Goal: Navigation & Orientation: Find specific page/section

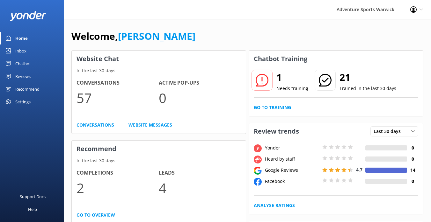
click at [23, 77] on div "Reviews" at bounding box center [22, 76] width 15 height 13
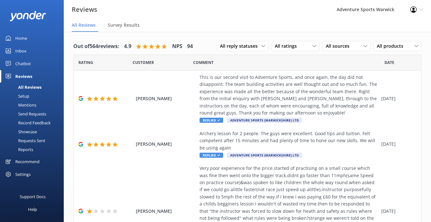
click at [23, 65] on div "Chatbot" at bounding box center [23, 63] width 16 height 13
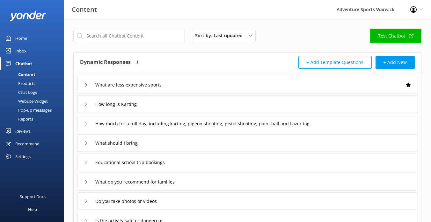
click at [22, 50] on div "Inbox" at bounding box center [20, 51] width 11 height 13
